Goal: Register for event/course

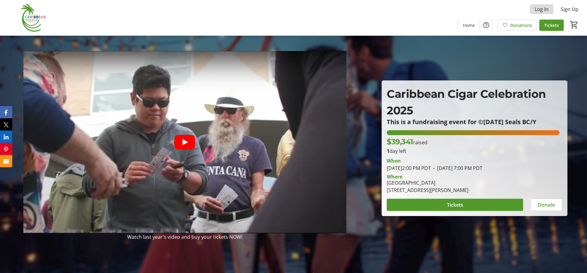
click at [550, 10] on span at bounding box center [542, 9] width 24 height 15
click at [541, 7] on span "Log In" at bounding box center [542, 9] width 14 height 7
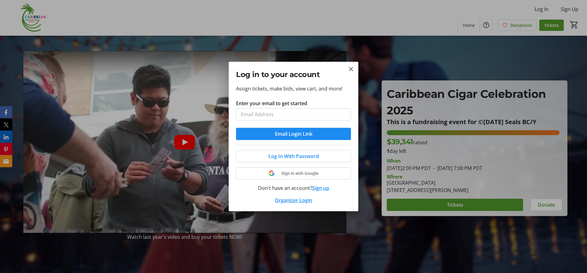
click at [551, 49] on div at bounding box center [293, 136] width 587 height 273
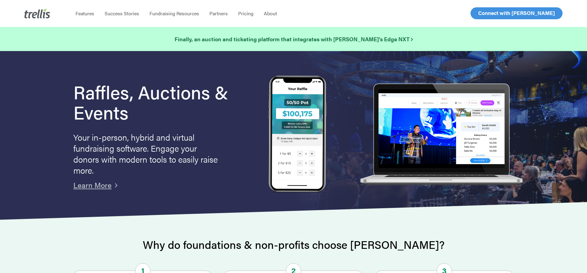
click at [315, 0] on div "Menu Features Success Stories Fundraising Resources Partners Find a Partner Bec…" at bounding box center [298, 13] width 457 height 27
